Goal: Check status: Check status

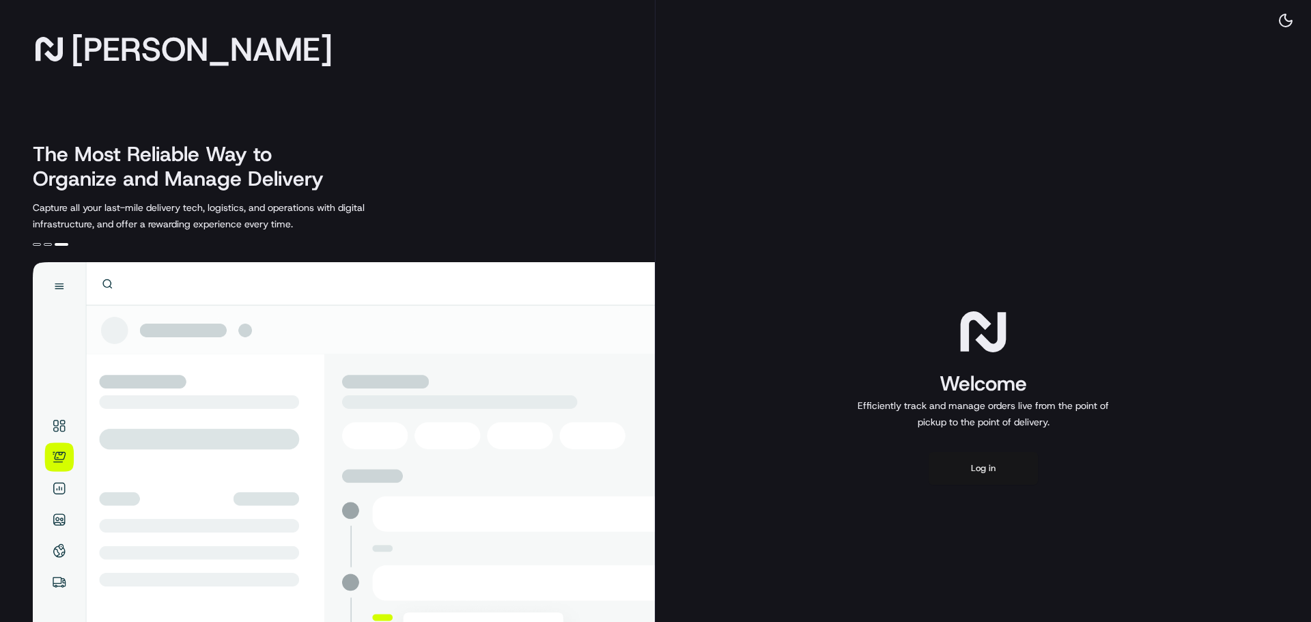
click at [985, 466] on button "Log in" at bounding box center [983, 468] width 109 height 33
